Goal: Task Accomplishment & Management: Manage account settings

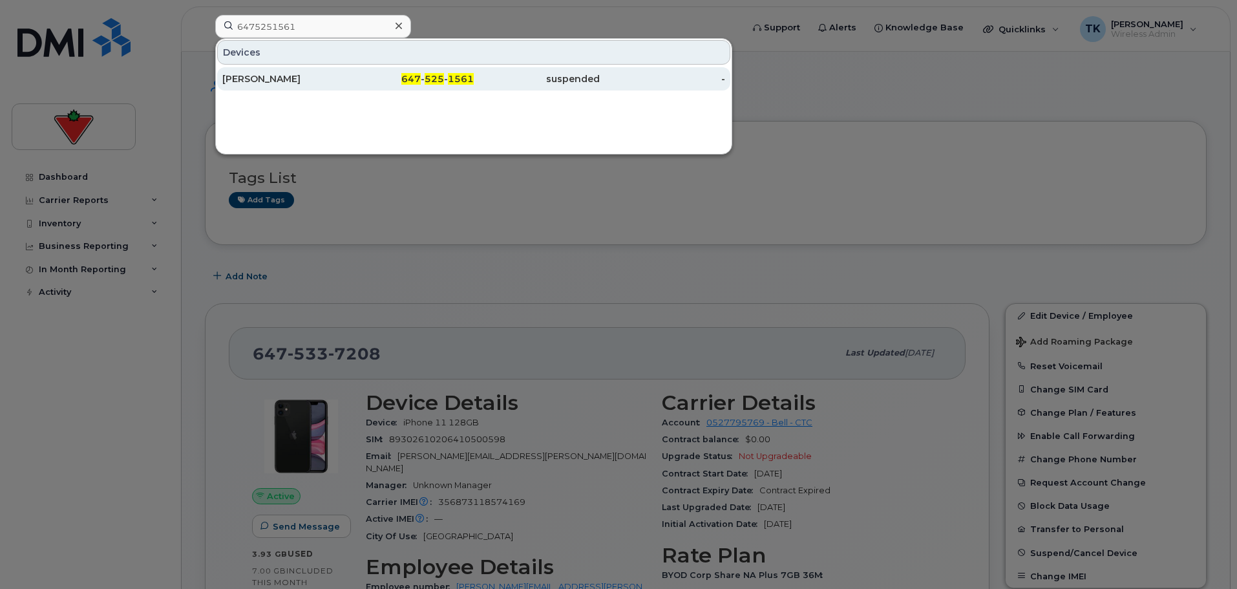
type input "6475251561"
click at [260, 83] on div "[PERSON_NAME]" at bounding box center [285, 78] width 126 height 13
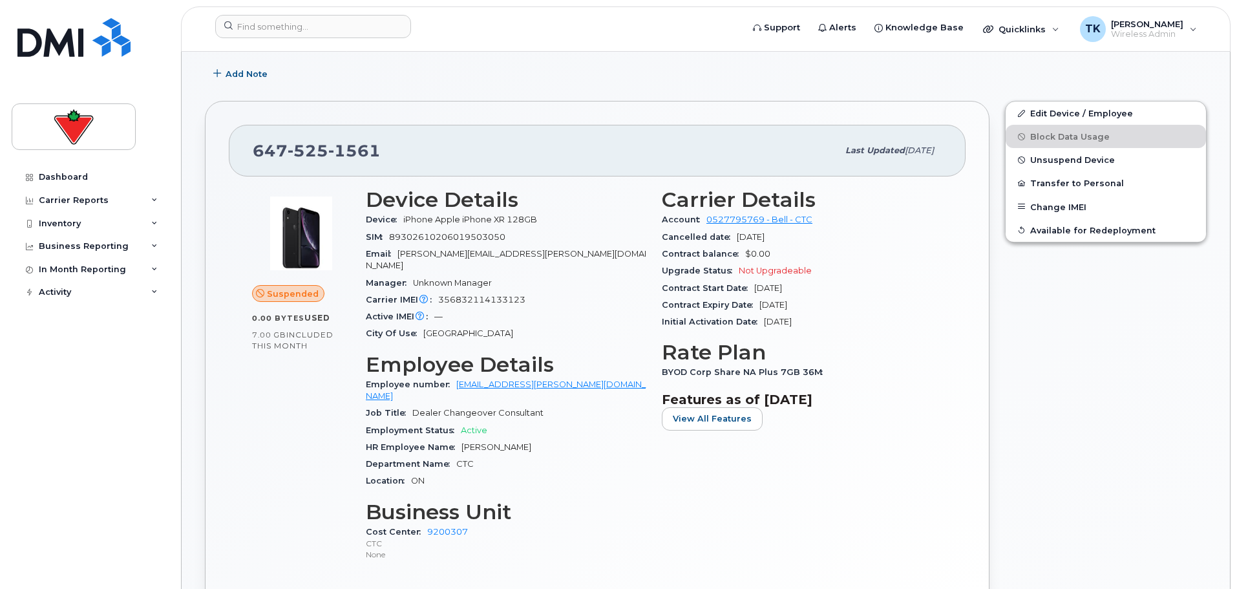
scroll to position [258, 0]
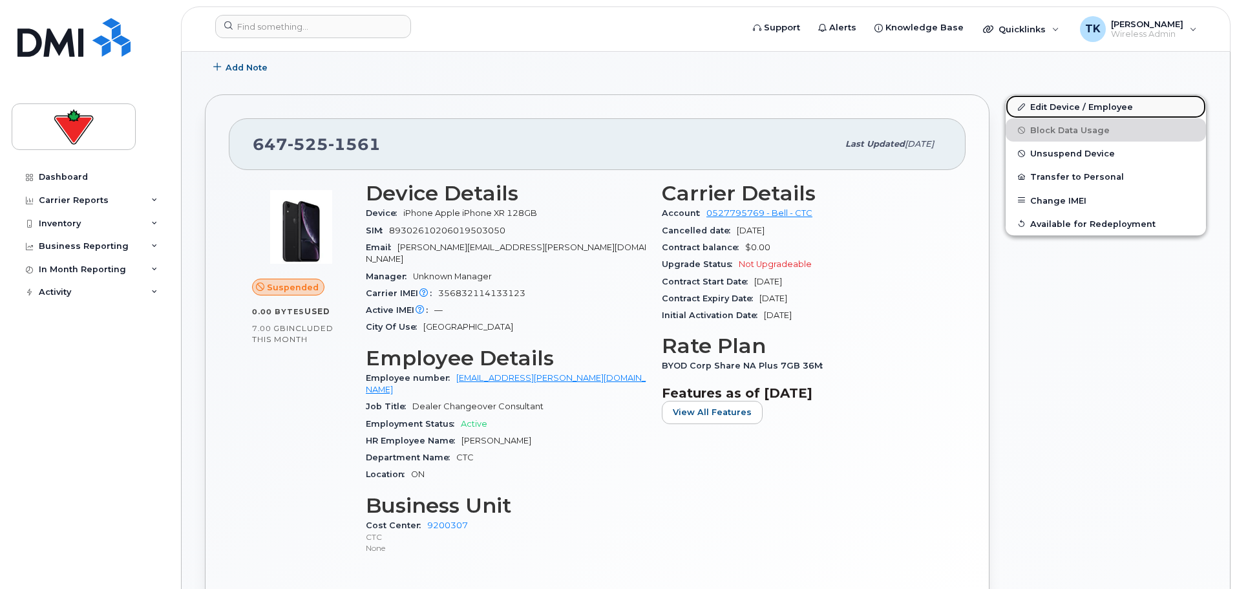
click at [1093, 103] on link "Edit Device / Employee" at bounding box center [1105, 106] width 200 height 23
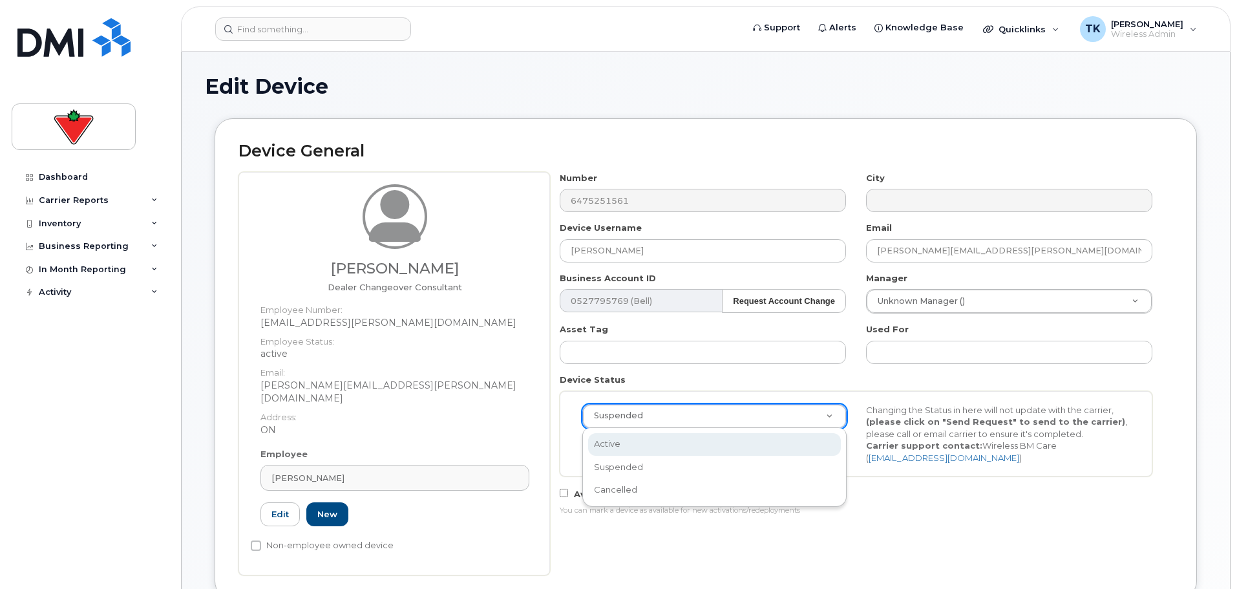
select select "active"
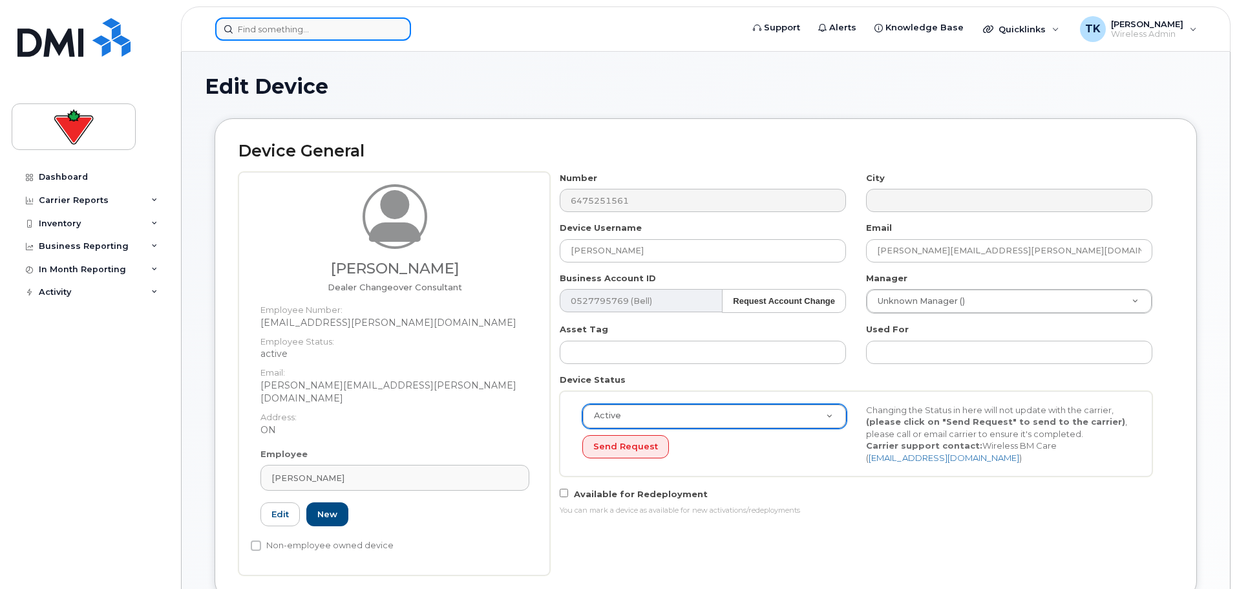
click at [320, 26] on input at bounding box center [313, 28] width 196 height 23
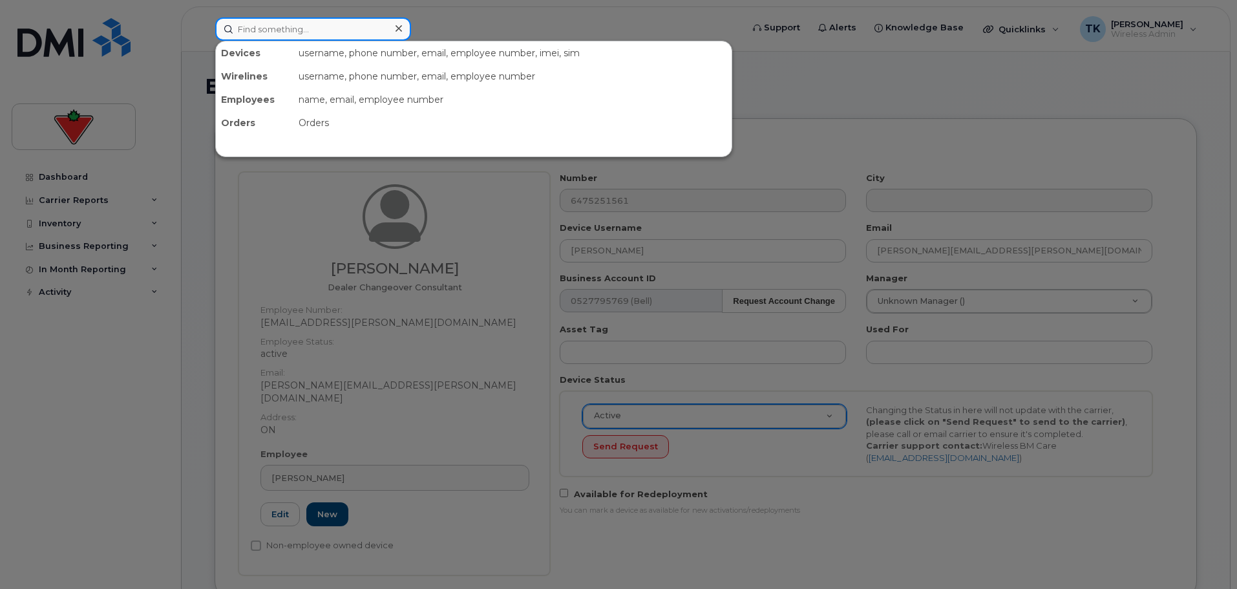
paste input "Ammar Shabbi"
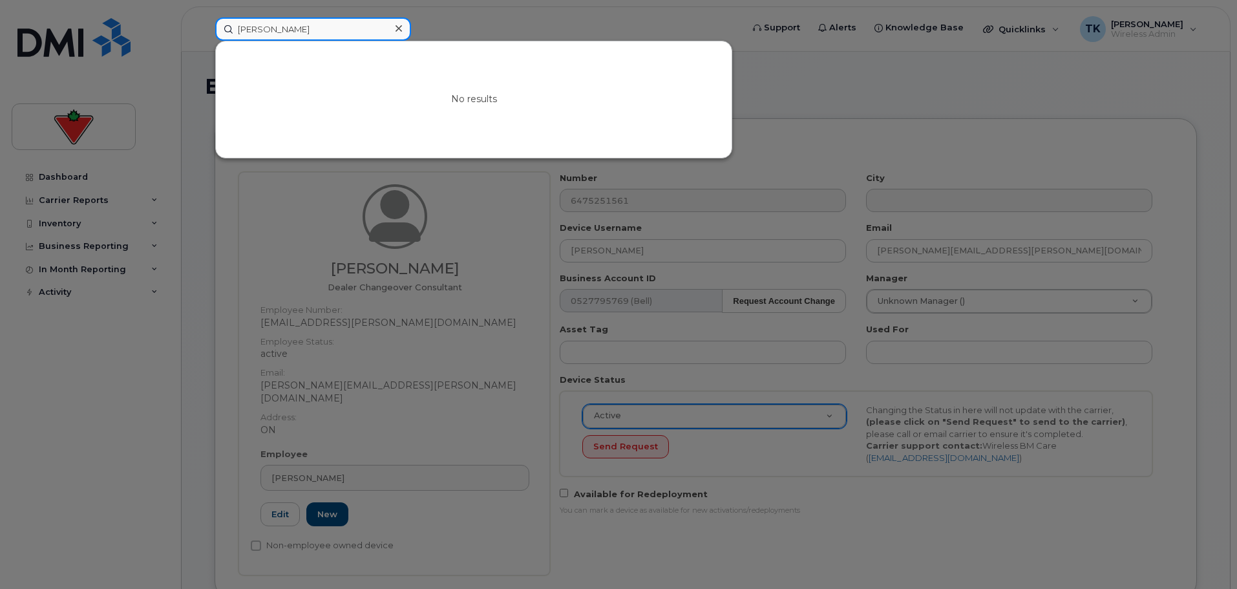
type input "[PERSON_NAME]"
drag, startPoint x: 337, startPoint y: 27, endPoint x: -10, endPoint y: -16, distance: 349.0
click at [277, 179] on div at bounding box center [618, 294] width 1237 height 589
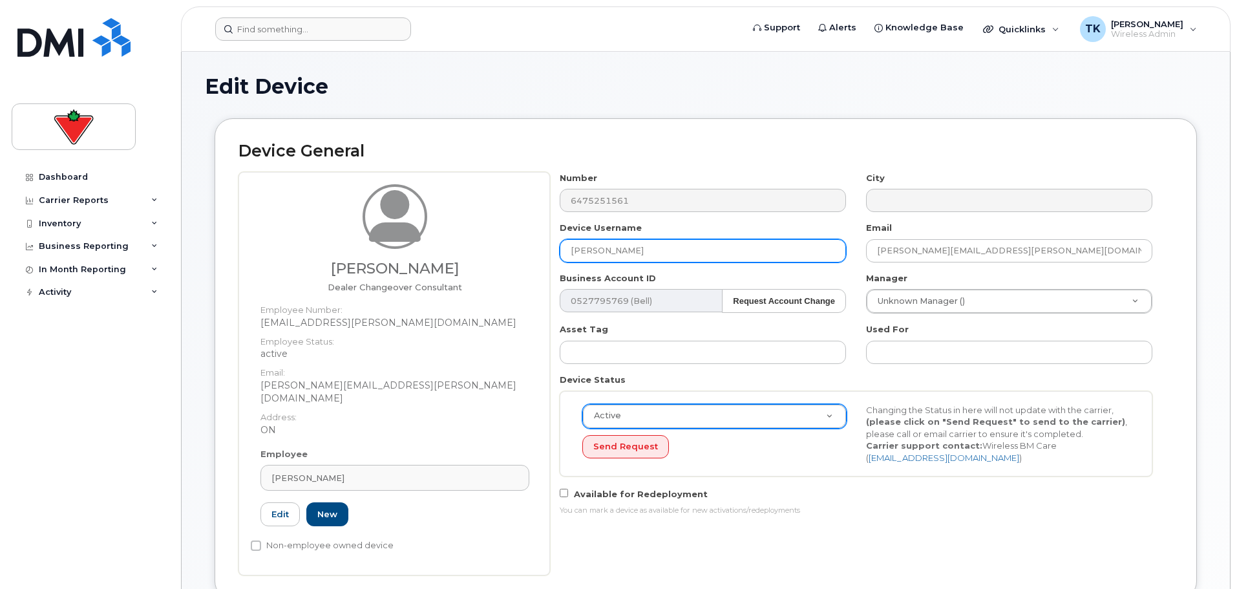
drag, startPoint x: 646, startPoint y: 256, endPoint x: 405, endPoint y: 215, distance: 244.6
click at [383, 222] on div "Ray Bezaire Dealer Changeover Consultant Employee Number: ray.bezaire@cantire.c…" at bounding box center [705, 373] width 934 height 403
paste input "Ammar Shabbir"
type input "Ammar Shabbir"
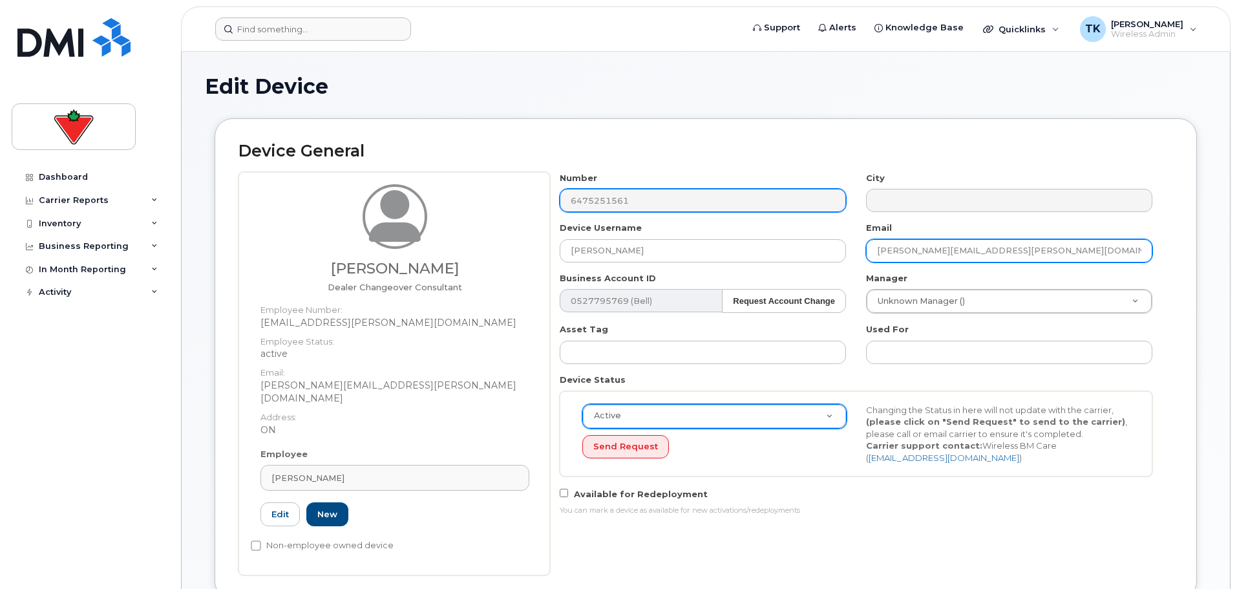
click at [611, 207] on div "Number 6475251561 City Device Username Ammar Shabbir Email Ray.Bezaire@cantire.…" at bounding box center [856, 348] width 613 height 353
paste input "AmmarShabbir.Bagasrawala"
type input "[EMAIL_ADDRESS][PERSON_NAME][DOMAIN_NAME]"
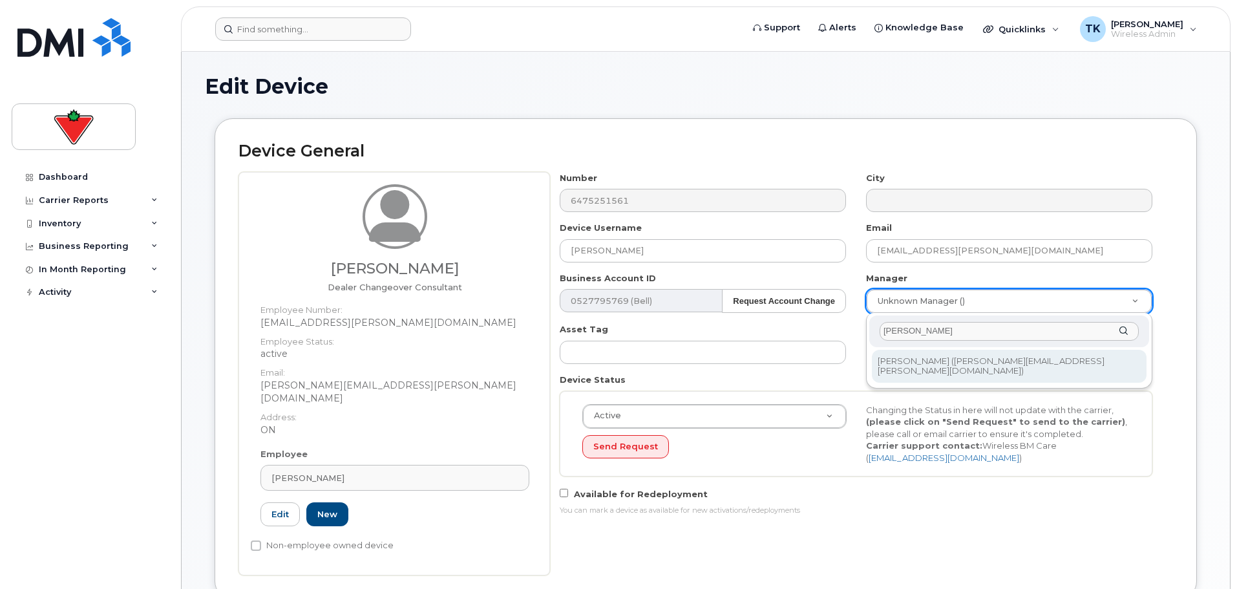
type input "[PERSON_NAME]"
type input "984112"
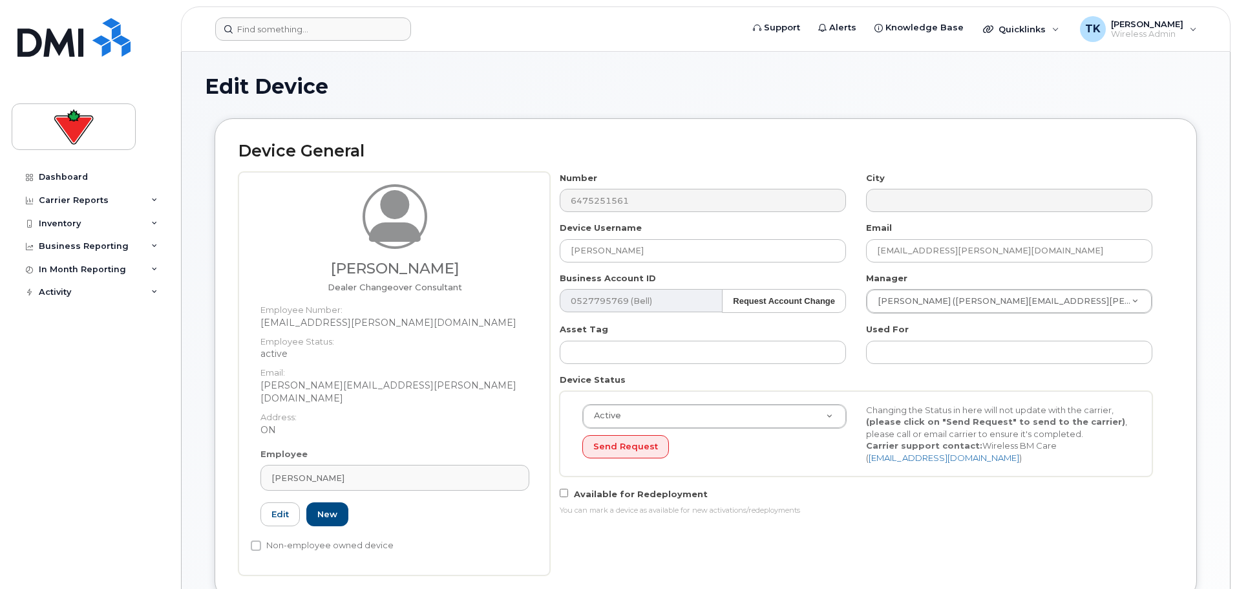
click at [1203, 211] on div "Device General Ray Bezaire Dealer Changeover Consultant Employee Number: ray.be…" at bounding box center [706, 368] width 1002 height 500
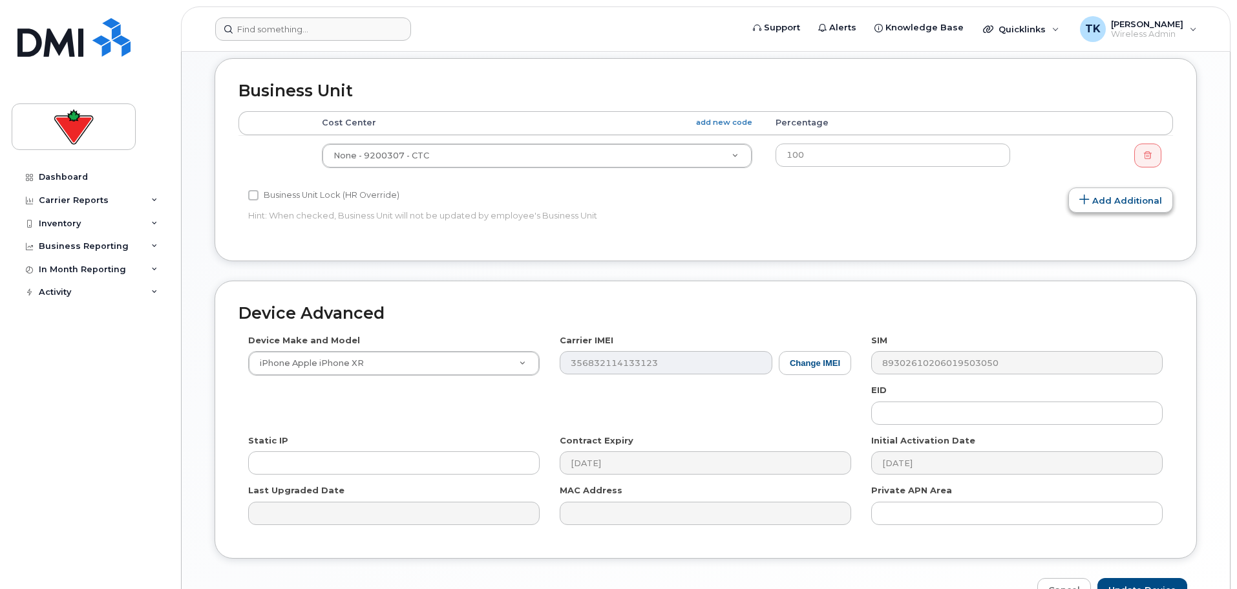
scroll to position [625, 0]
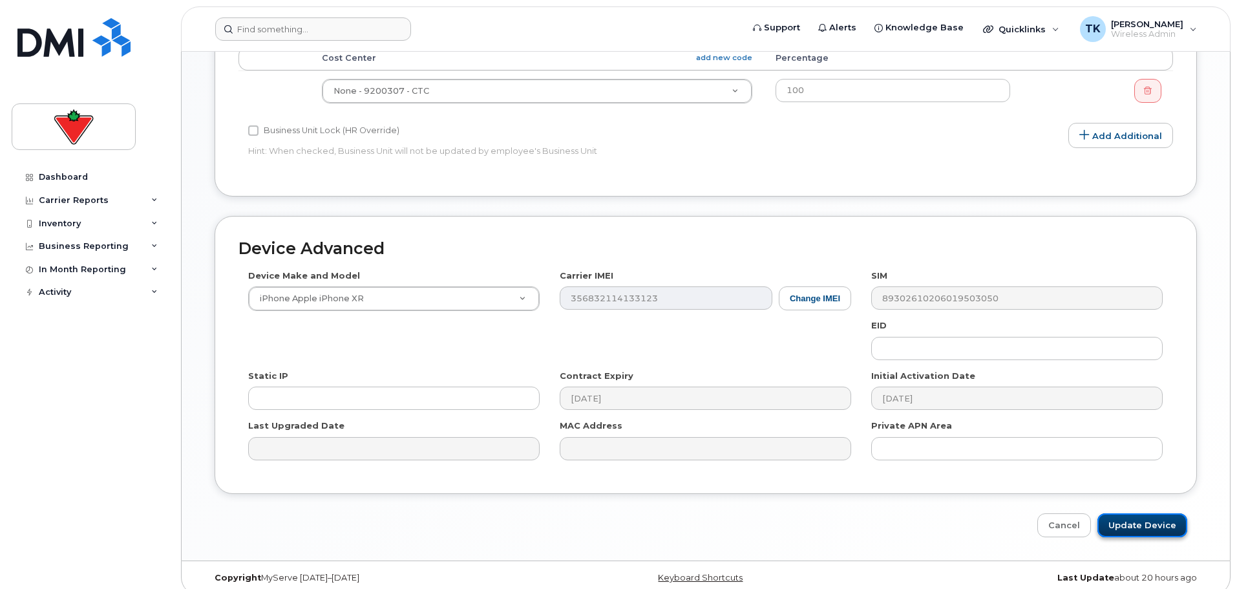
click at [1124, 513] on input "Update Device" at bounding box center [1142, 525] width 90 height 24
type input "Saving..."
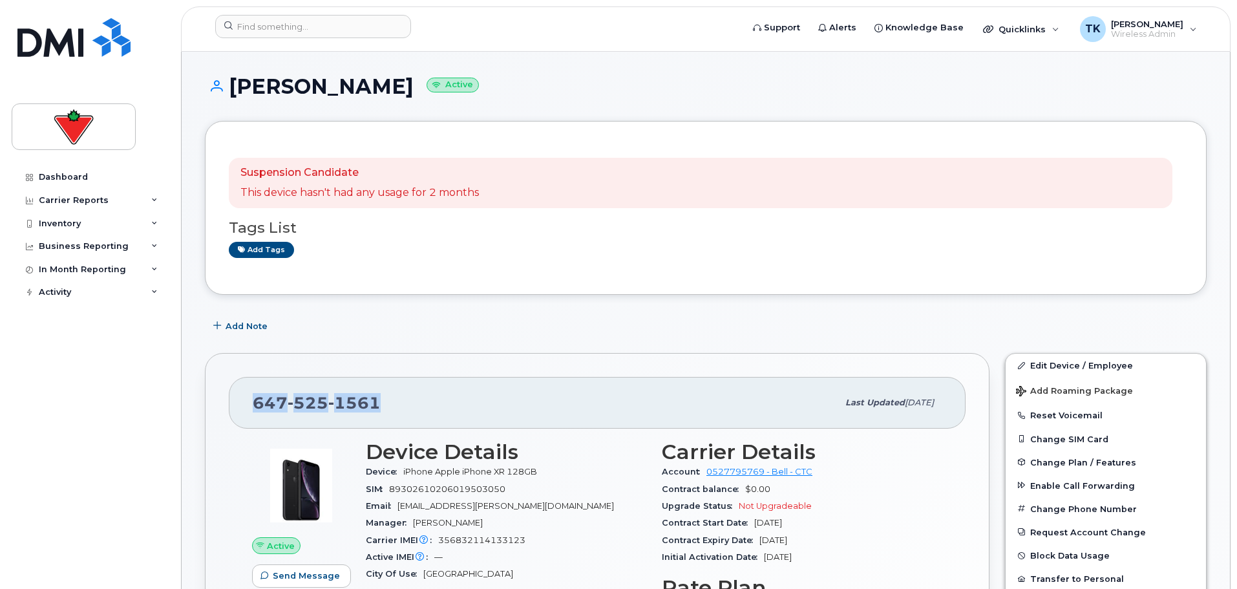
drag, startPoint x: 392, startPoint y: 403, endPoint x: 243, endPoint y: 403, distance: 148.6
click at [243, 403] on div "[PHONE_NUMBER] Last updated [DATE]" at bounding box center [597, 403] width 737 height 52
copy span "[PHONE_NUMBER]"
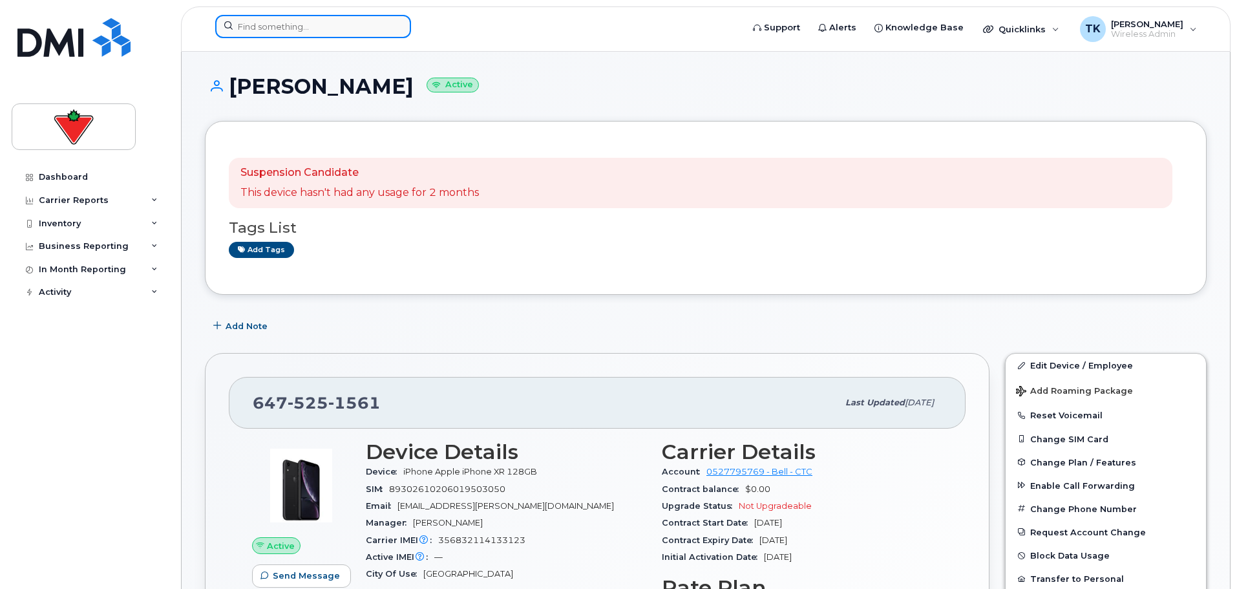
click at [314, 16] on input at bounding box center [313, 26] width 196 height 23
paste input "6475251561"
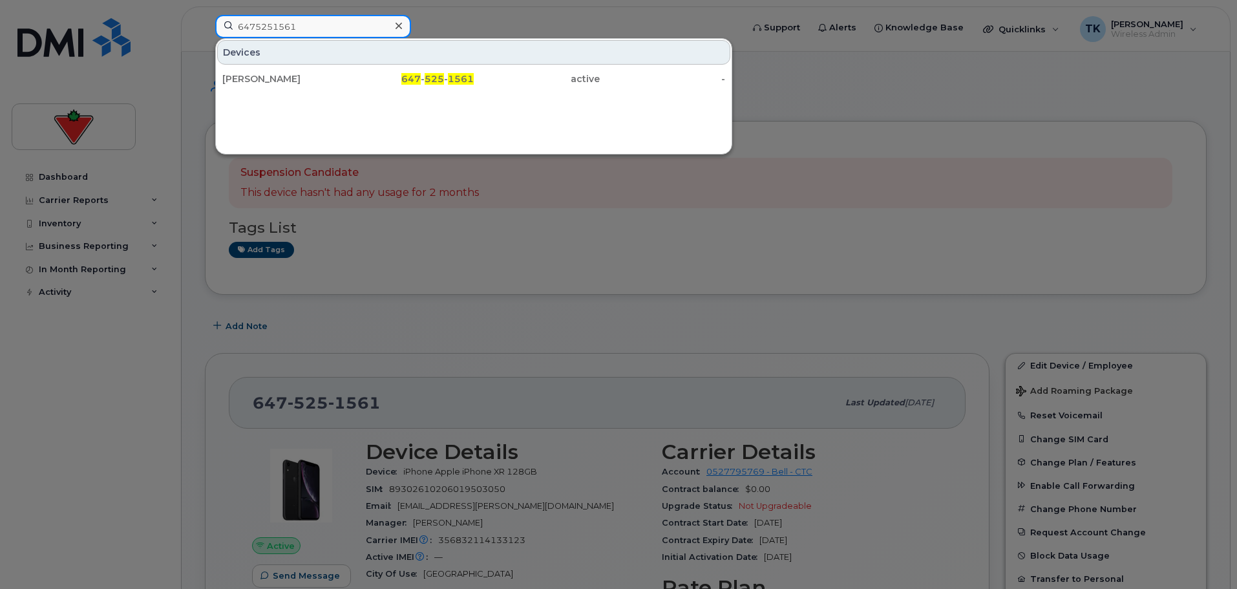
drag, startPoint x: 310, startPoint y: 21, endPoint x: 31, endPoint y: 21, distance: 278.5
click at [205, 21] on div "6475251561 Devices Ammar Shabbir 647 - 525 - 1561 active -" at bounding box center [474, 29] width 539 height 28
drag, startPoint x: 315, startPoint y: 22, endPoint x: 60, endPoint y: 21, distance: 254.6
click at [205, 21] on div "6475251561 Devices Ammar Shabbir 647 - 525 - 1561 active -" at bounding box center [474, 29] width 539 height 28
type input "6475251561"
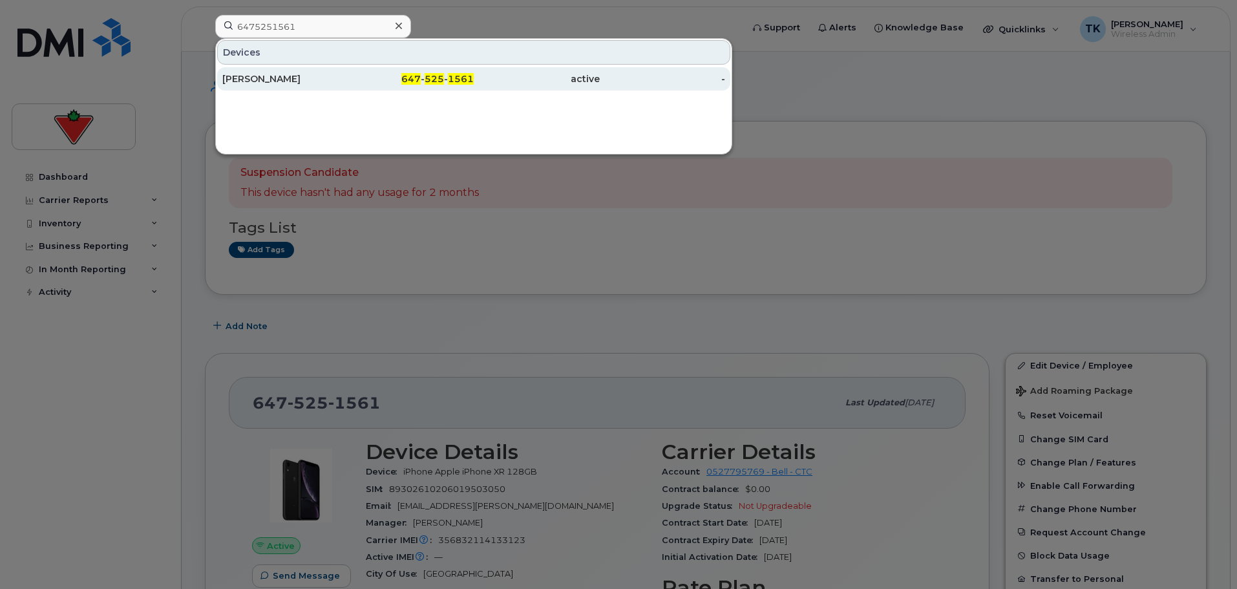
click at [258, 81] on div "Ammar Shabbir" at bounding box center [285, 78] width 126 height 13
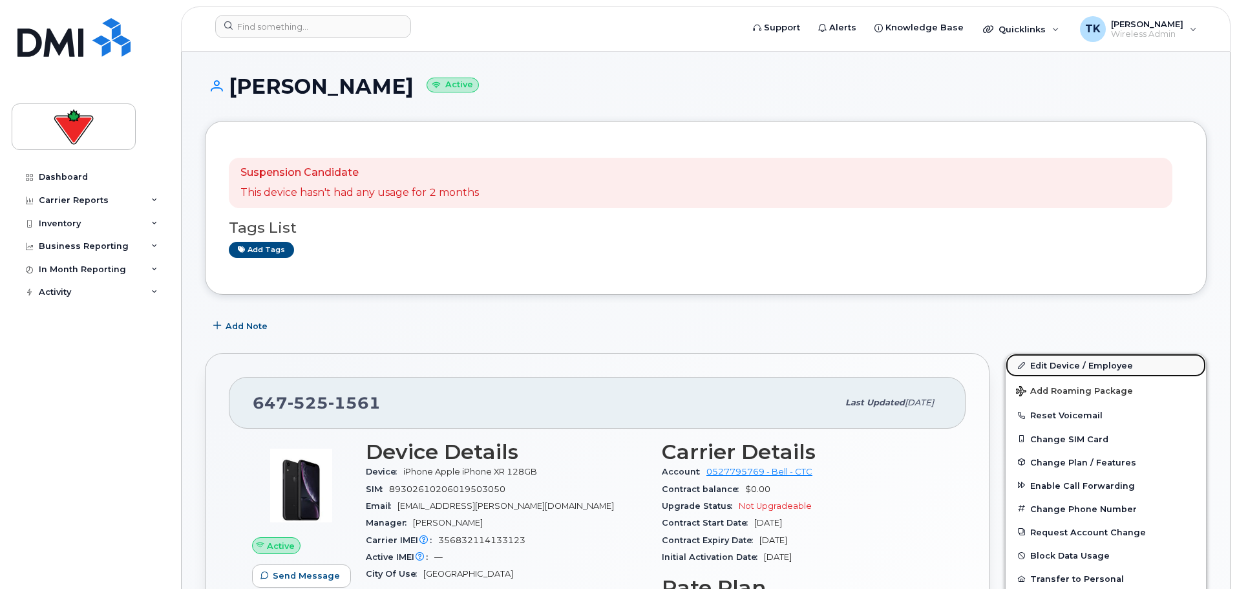
click at [1076, 366] on link "Edit Device / Employee" at bounding box center [1105, 364] width 200 height 23
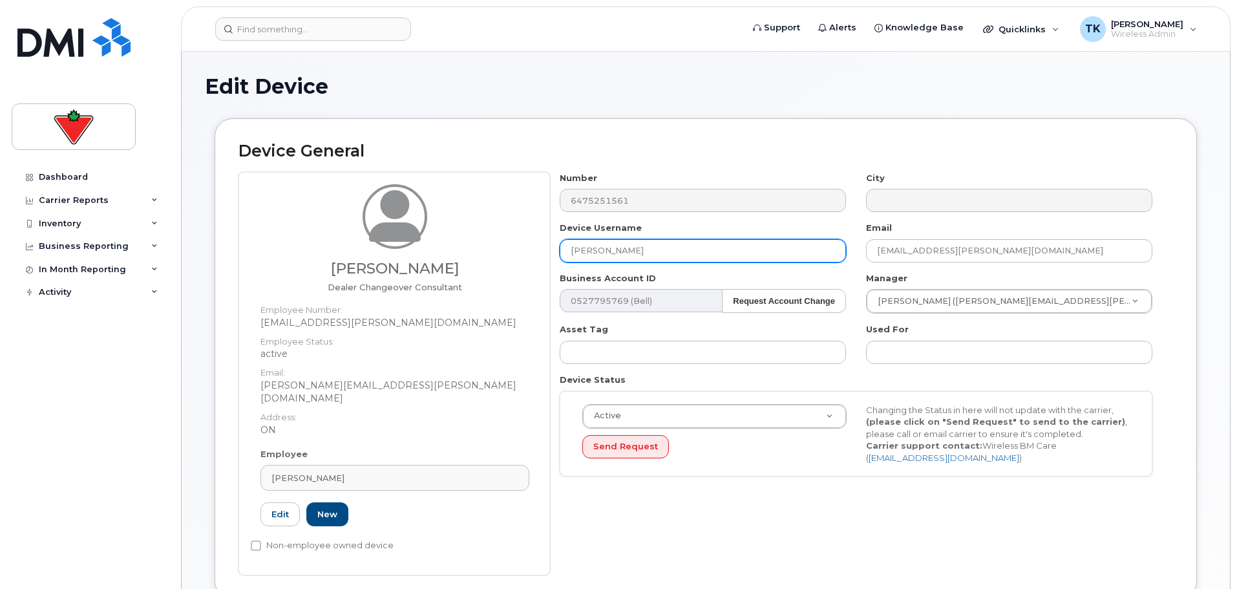
drag, startPoint x: 667, startPoint y: 251, endPoint x: 306, endPoint y: 203, distance: 364.4
click at [314, 205] on div "Ray Bezaire Dealer Changeover Consultant Employee Number: ray.bezaire@cantire.c…" at bounding box center [705, 373] width 934 height 403
paste input "Bagasrawala"
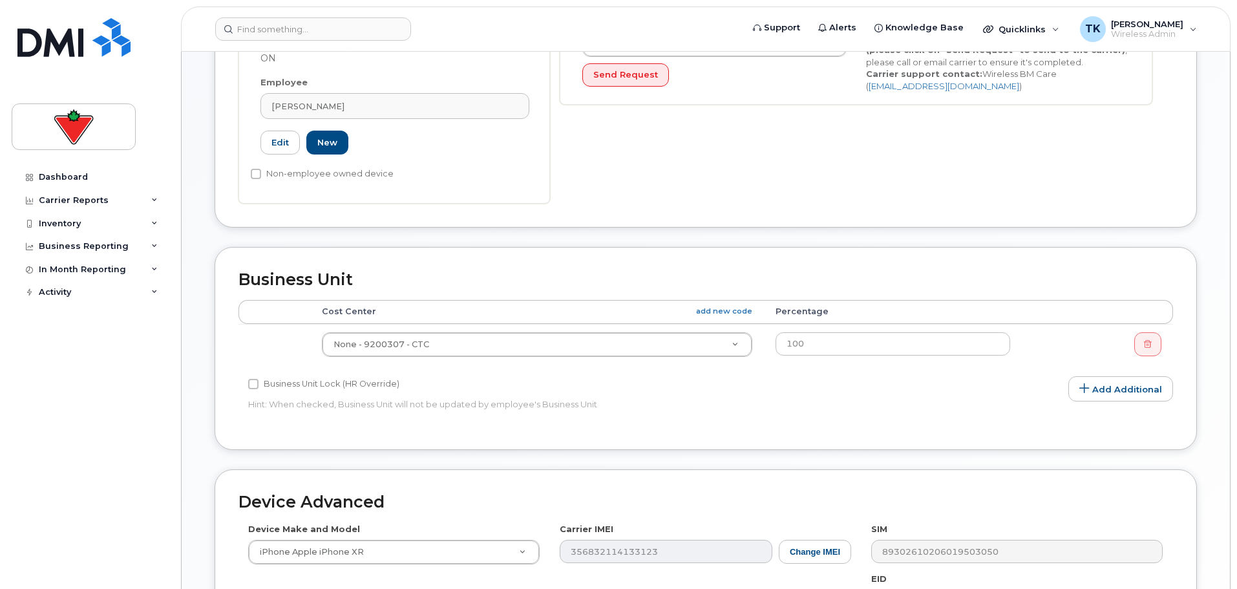
scroll to position [625, 0]
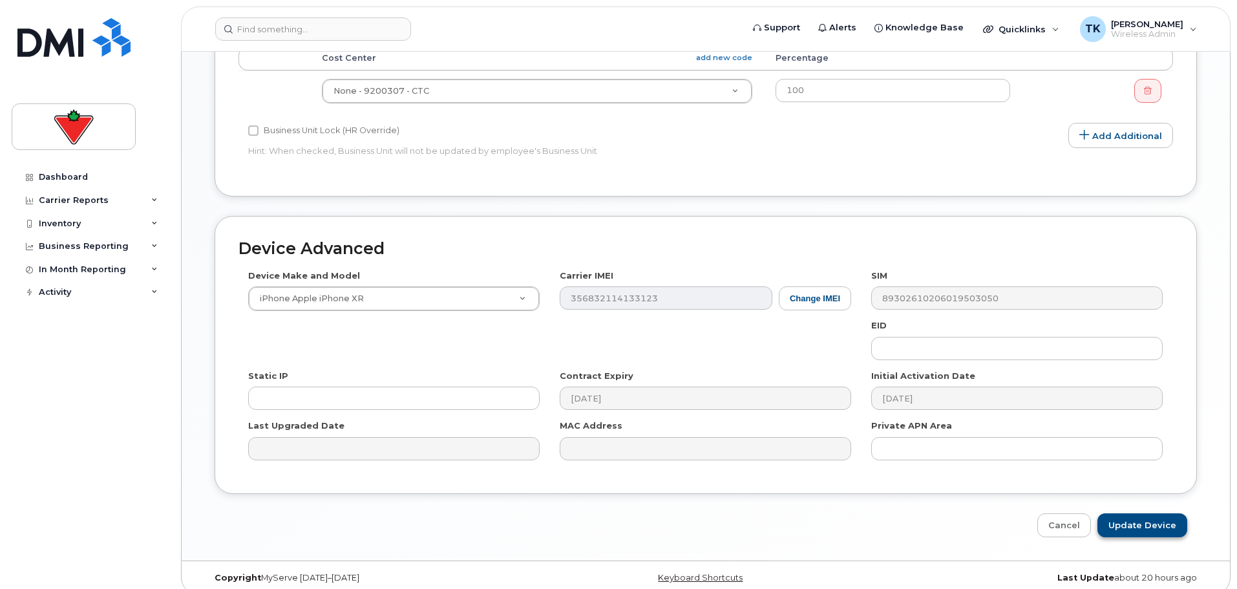
type input "[PERSON_NAME]"
click at [1152, 513] on input "Update Device" at bounding box center [1142, 525] width 90 height 24
type input "Saving..."
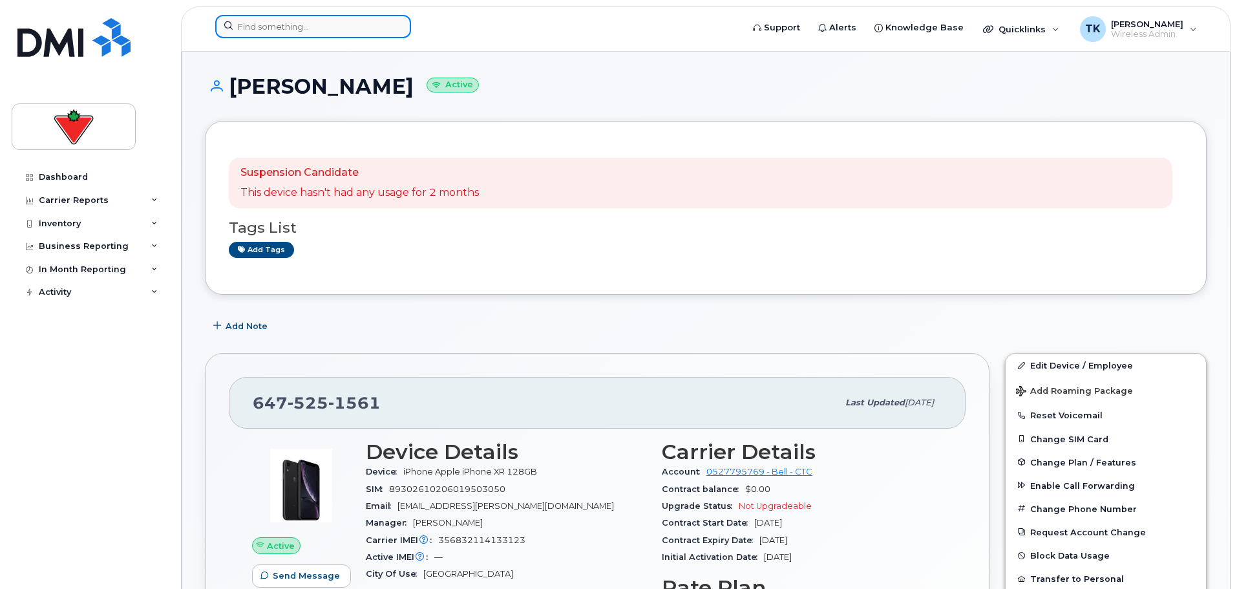
click at [318, 29] on input at bounding box center [313, 26] width 196 height 23
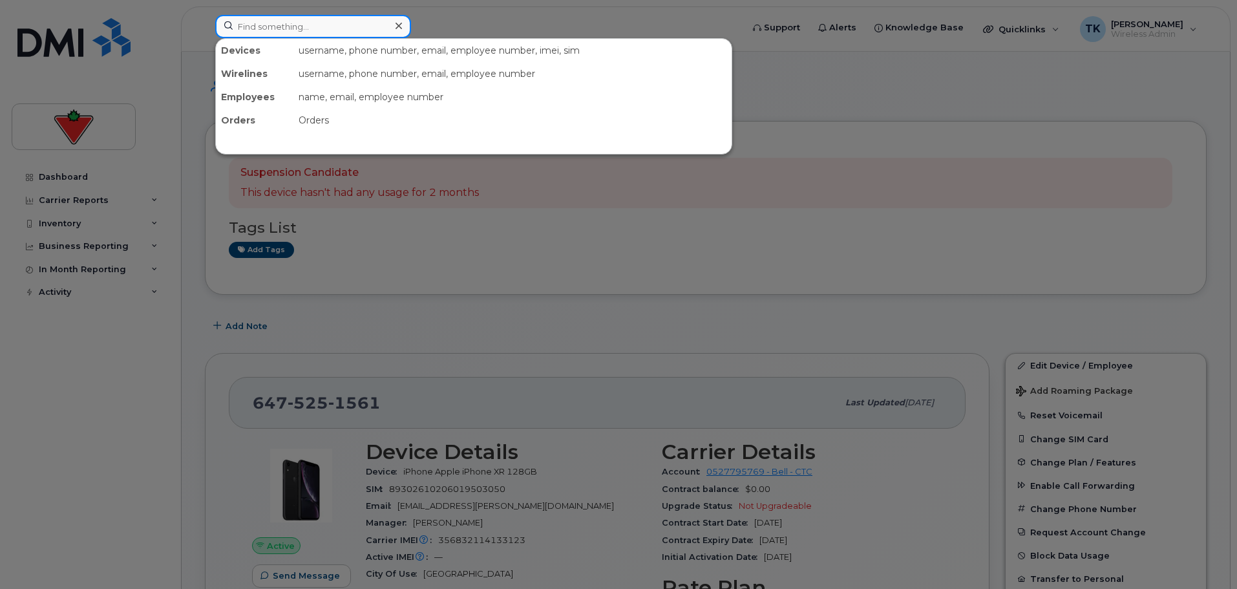
paste input "[PERSON_NAME]"
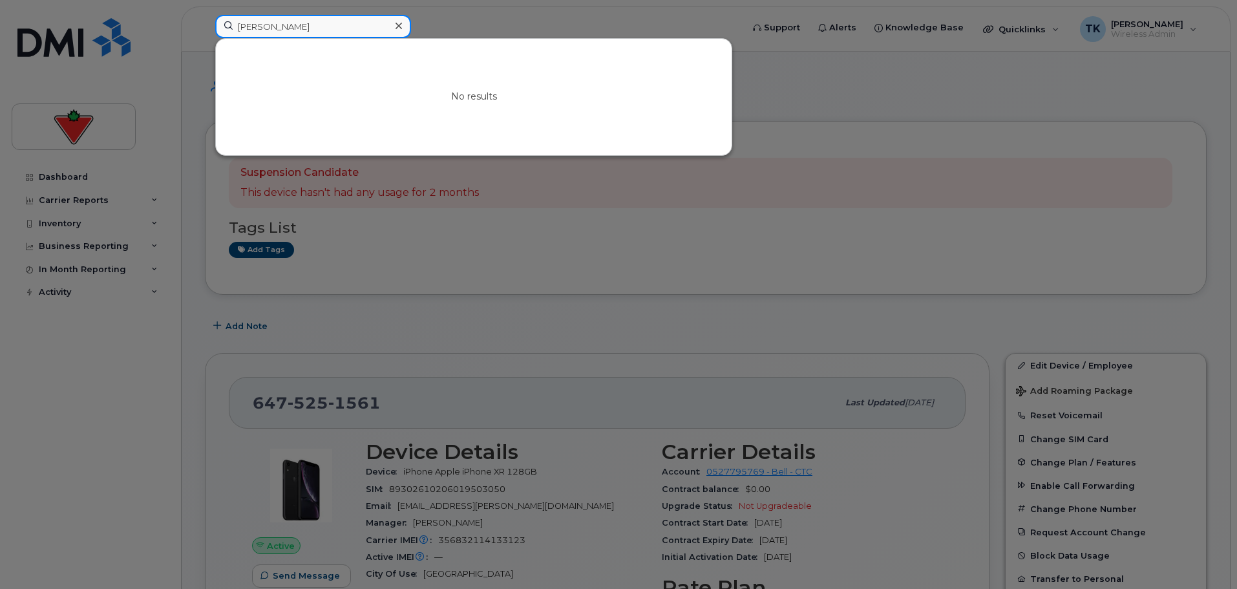
paste input "[MEDICAL_DATA][PERSON_NAME]"
drag, startPoint x: 322, startPoint y: 23, endPoint x: 40, endPoint y: -11, distance: 283.8
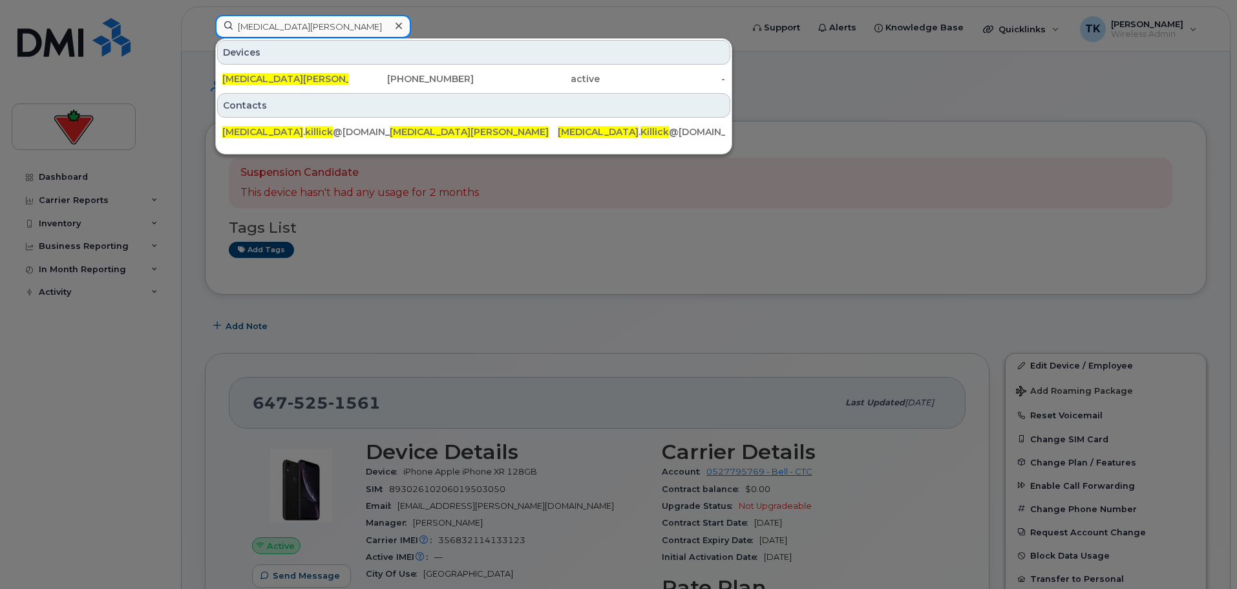
paste input "aren Madden"
drag, startPoint x: 319, startPoint y: 26, endPoint x: 43, endPoint y: -6, distance: 277.2
paste input "[PERSON_NAME]"
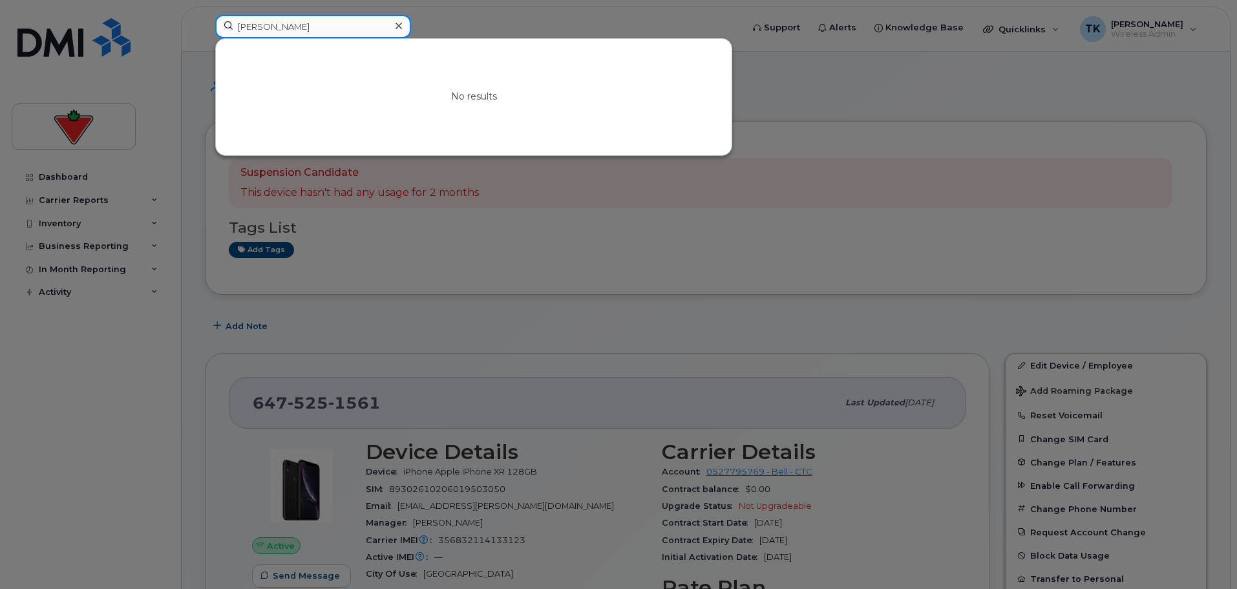
click at [249, 27] on input "[PERSON_NAME]" at bounding box center [313, 26] width 196 height 23
drag, startPoint x: 310, startPoint y: 35, endPoint x: 82, endPoint y: -3, distance: 230.6
paste input "[PERSON_NAME]"
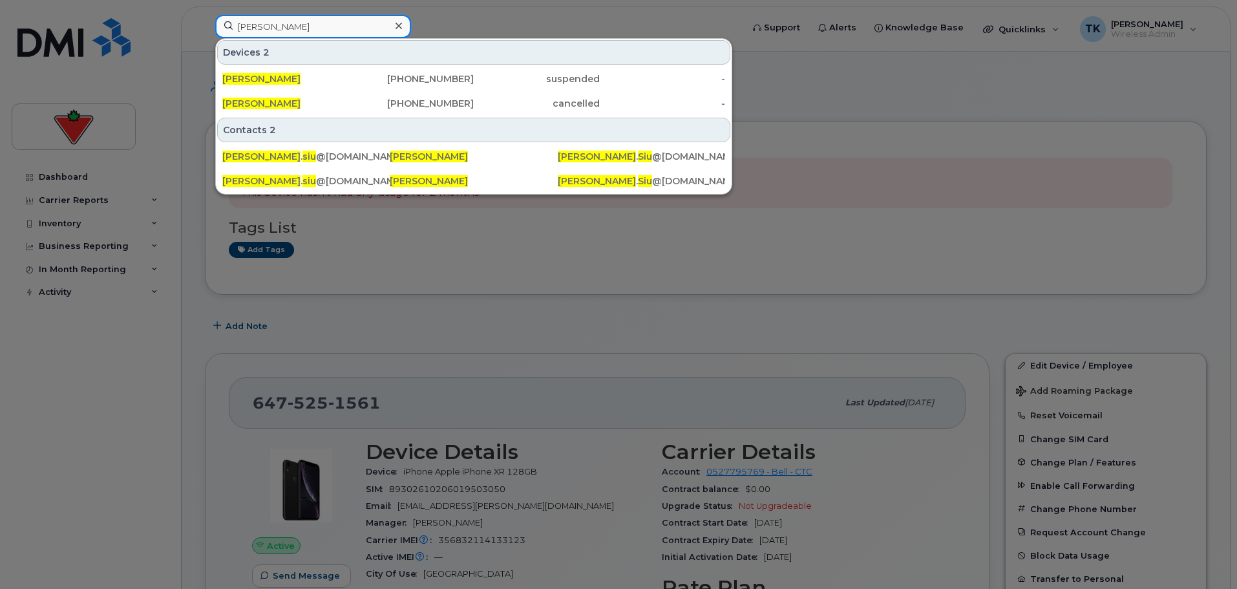
drag, startPoint x: 315, startPoint y: 27, endPoint x: 155, endPoint y: 19, distance: 160.5
click at [205, 19] on div "[PERSON_NAME] Devices 2 [PERSON_NAME] [PHONE_NUMBER] suspended - [PERSON_NAME] …" at bounding box center [474, 29] width 539 height 28
paste input "[PERSON_NAME]"
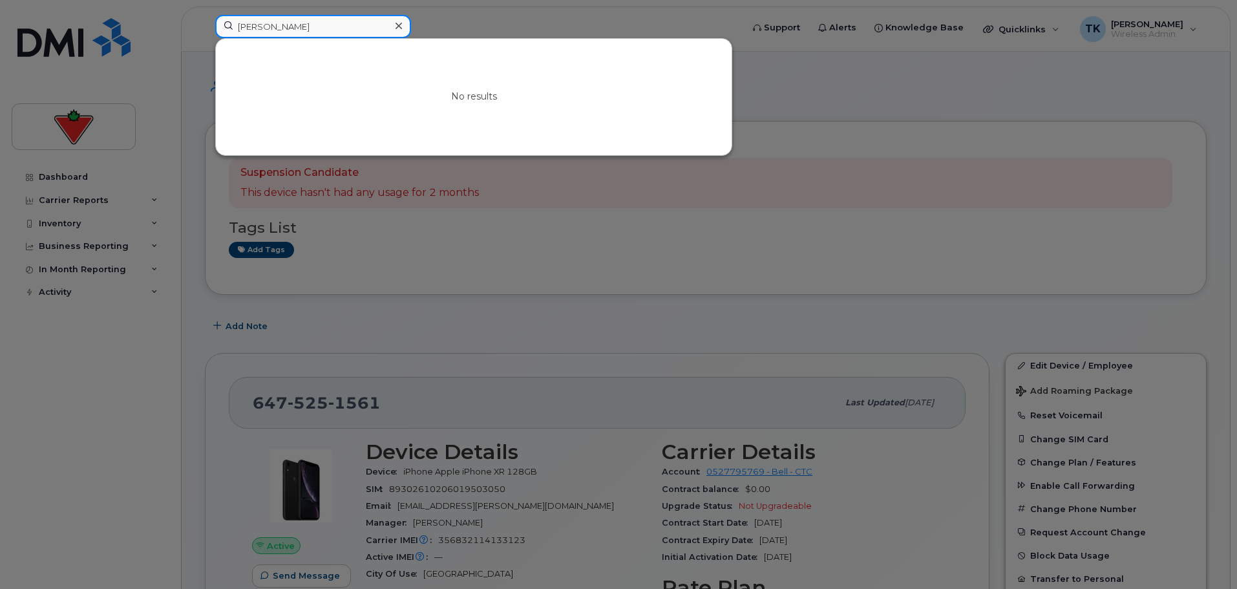
drag, startPoint x: 331, startPoint y: 23, endPoint x: 151, endPoint y: 22, distance: 180.3
click at [205, 23] on div "[PERSON_NAME] No results" at bounding box center [474, 29] width 539 height 28
paste input "[PERSON_NAME]"
drag, startPoint x: 333, startPoint y: 27, endPoint x: 46, endPoint y: 0, distance: 288.8
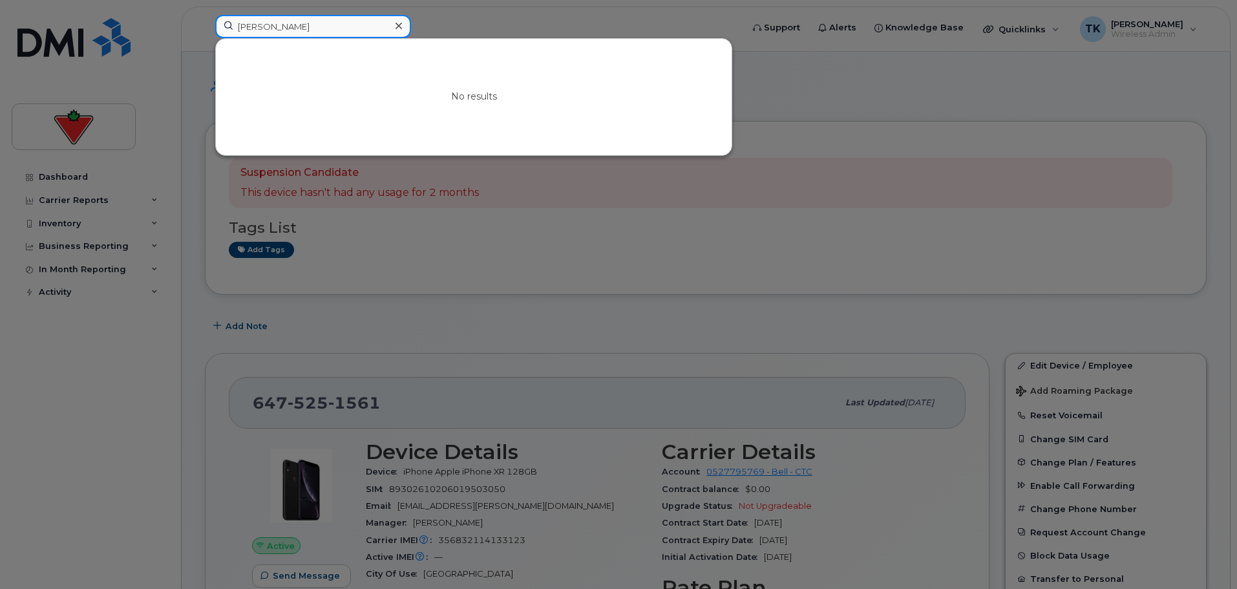
click at [205, 15] on div "[PERSON_NAME] No results" at bounding box center [474, 29] width 539 height 28
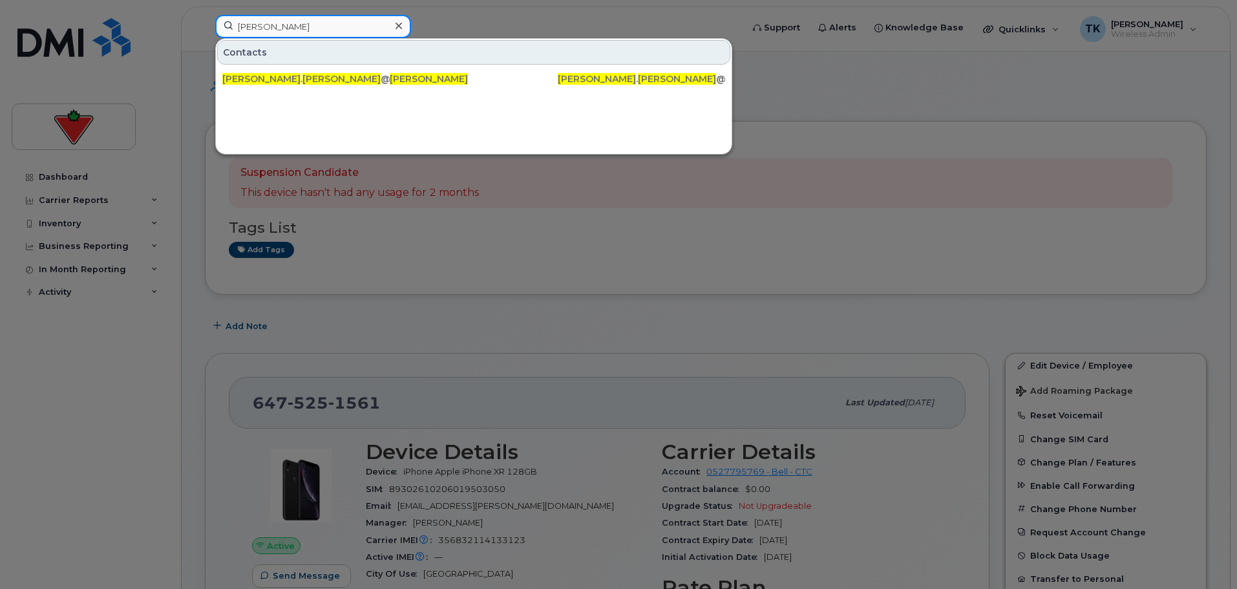
paste input "[PERSON_NAME]"
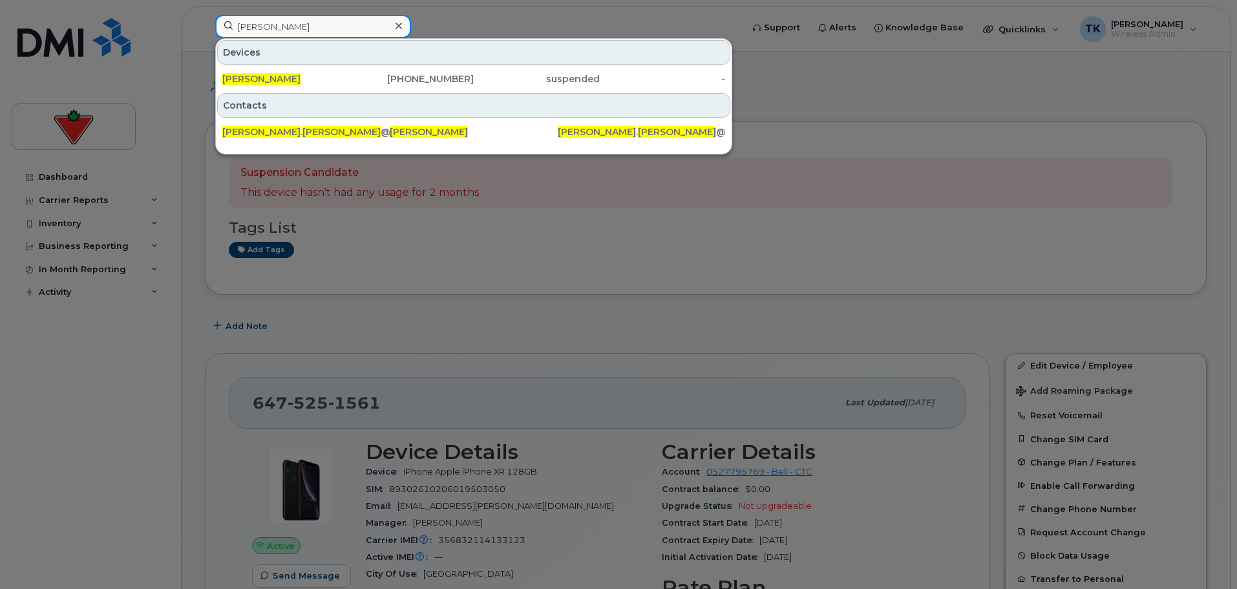
paste input "[PERSON_NAME]"
drag, startPoint x: 324, startPoint y: 28, endPoint x: 132, endPoint y: 16, distance: 192.4
click at [205, 16] on div "[PERSON_NAME] Devices [PERSON_NAME] [PHONE_NUMBER] suspended - Contacts [PERSON…" at bounding box center [474, 29] width 539 height 28
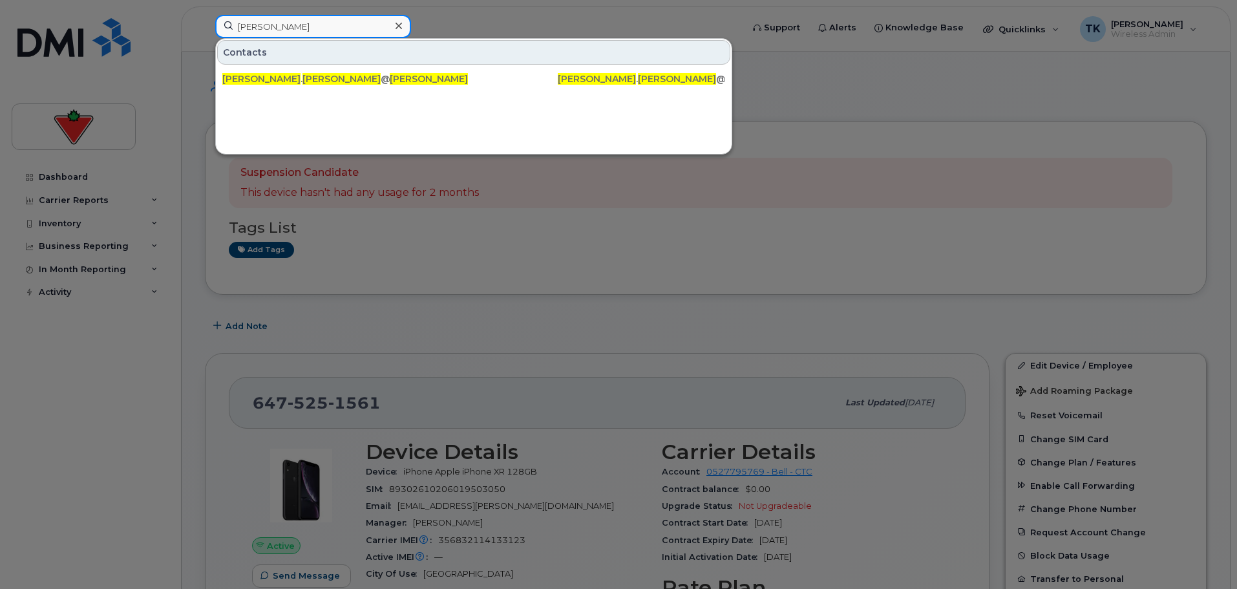
type input "[PERSON_NAME]"
